Goal: Use online tool/utility: Utilize a website feature to perform a specific function

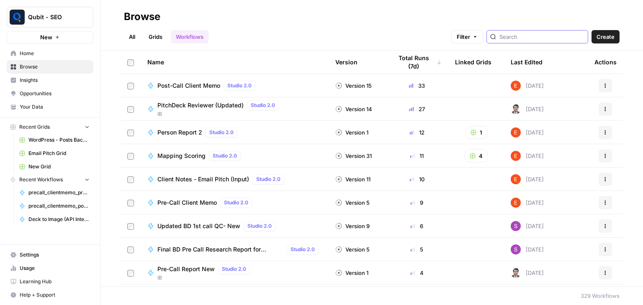
click at [522, 33] on input "search" at bounding box center [541, 37] width 85 height 8
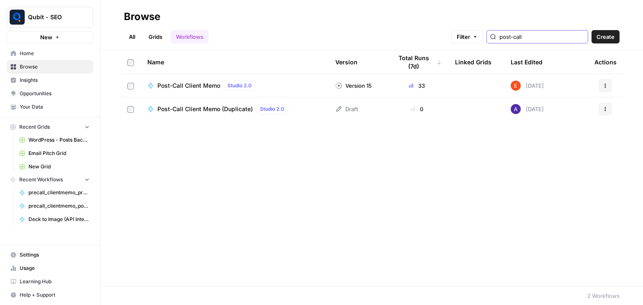
type input "post-call"
click at [193, 81] on div "Post-Call Client Memo Studio 2.0" at bounding box center [207, 86] width 101 height 10
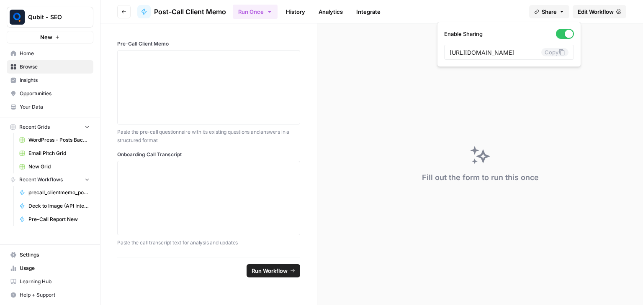
click at [541, 10] on span "Share" at bounding box center [548, 12] width 15 height 8
click at [558, 52] on icon at bounding box center [561, 52] width 7 height 7
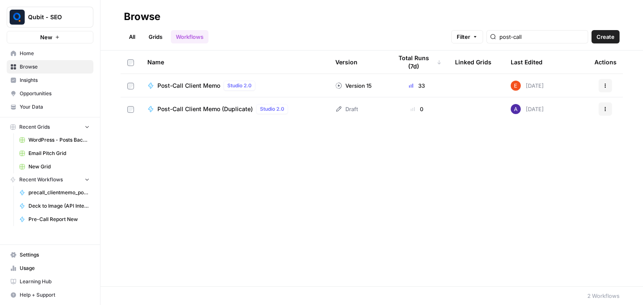
drag, startPoint x: 543, startPoint y: 43, endPoint x: 489, endPoint y: 49, distance: 55.2
click at [489, 49] on header "Browse All Grids Workflows Filter post-call Create" at bounding box center [371, 25] width 542 height 51
drag, startPoint x: 536, startPoint y: 36, endPoint x: 495, endPoint y: 32, distance: 42.1
click at [0, 0] on div "Filter post-call" at bounding box center [0, 0] width 0 height 0
type input "post-call"
